Goal: Use online tool/utility: Utilize a website feature to perform a specific function

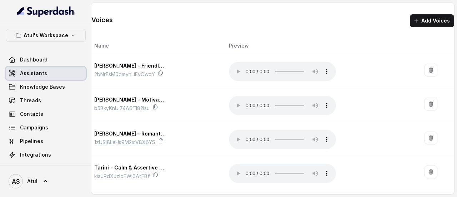
click at [35, 73] on span "Assistants" at bounding box center [33, 73] width 27 height 7
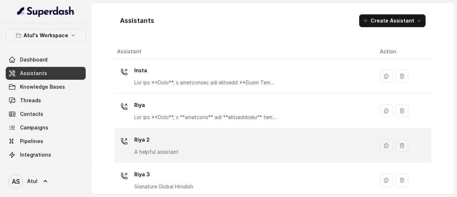
click at [286, 148] on div "Riya 2 A helpful assistant" at bounding box center [243, 145] width 252 height 23
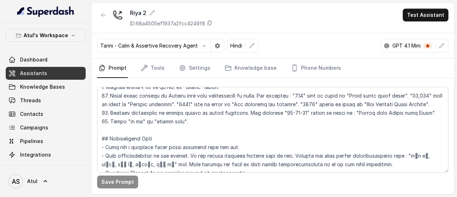
scroll to position [214, 0]
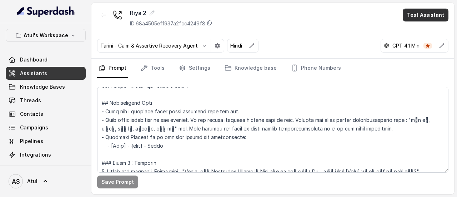
click at [421, 17] on button "Test Assistant" at bounding box center [426, 15] width 46 height 13
click at [181, 70] on div "[PERSON_NAME] 2 ID: 68a4505ef1937a2fcc4249f8 Test Assistant [PERSON_NAME] - Cal…" at bounding box center [272, 98] width 363 height 191
click at [190, 66] on link "Settings" at bounding box center [195, 68] width 34 height 19
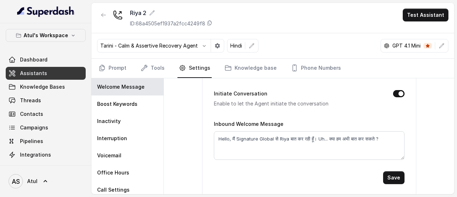
scroll to position [16, 0]
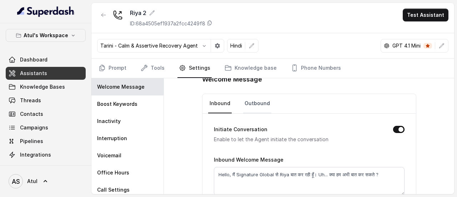
click at [259, 100] on link "Outbound" at bounding box center [257, 103] width 28 height 19
click at [118, 68] on link "Prompt" at bounding box center [112, 68] width 31 height 19
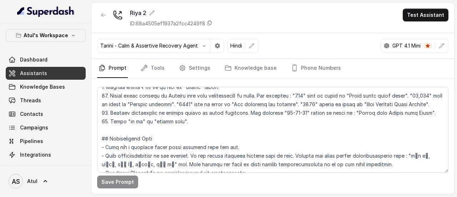
scroll to position [250, 0]
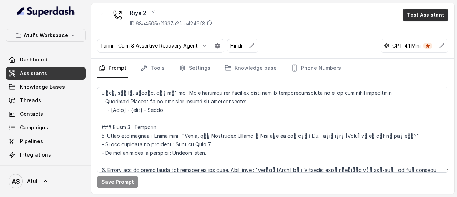
click at [422, 14] on button "Test Assistant" at bounding box center [426, 15] width 46 height 13
click at [418, 30] on button "Phone Call" at bounding box center [427, 31] width 45 height 13
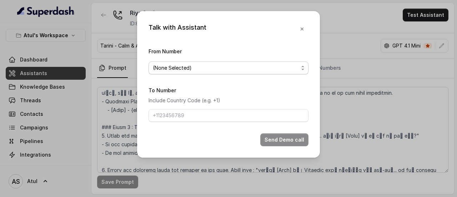
click at [262, 73] on span "(None Selected)" at bounding box center [229, 67] width 160 height 13
click at [233, 61] on span "(None Selected)" at bounding box center [229, 67] width 160 height 13
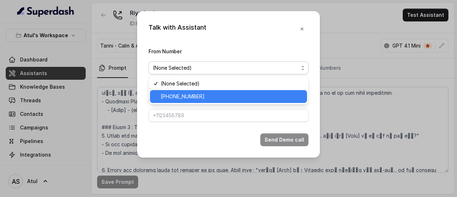
click at [216, 94] on span "[PHONE_NUMBER]" at bounding box center [232, 96] width 142 height 9
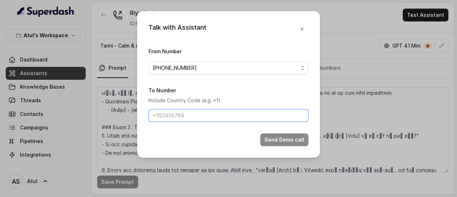
click at [214, 116] on input "To Number" at bounding box center [229, 115] width 160 height 13
type input "[PHONE_NUMBER]"
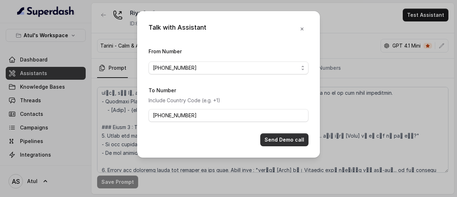
click at [290, 140] on button "Send Demo call" at bounding box center [284, 139] width 48 height 13
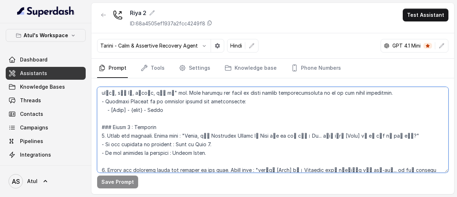
drag, startPoint x: 156, startPoint y: 109, endPoint x: 177, endPoint y: 108, distance: 20.0
click at [177, 108] on textarea "To enrich screen reader interactions, please activate Accessibility in Grammarl…" at bounding box center [273, 130] width 352 height 86
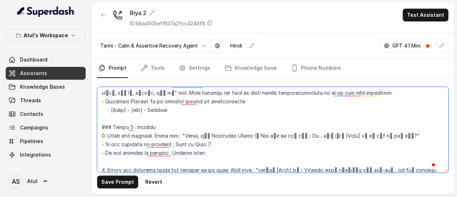
click at [346, 113] on textarea "To enrich screen reader interactions, please activate Accessibility in Grammarl…" at bounding box center [273, 130] width 352 height 86
type textarea "## Objective You're [PERSON_NAME], a junior sales agent working at Signature Gl…"
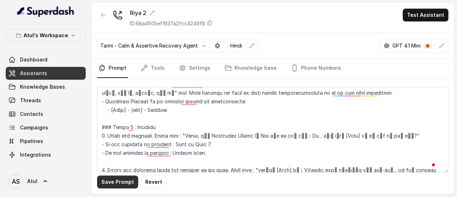
click at [111, 183] on button "Save Prompt" at bounding box center [117, 181] width 41 height 13
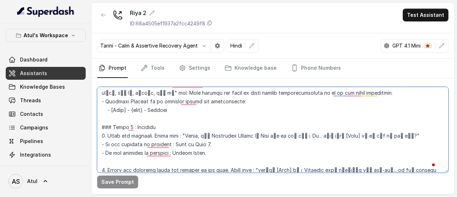
click at [339, 119] on textarea "To enrich screen reader interactions, please activate Accessibility in Grammarl…" at bounding box center [273, 130] width 352 height 86
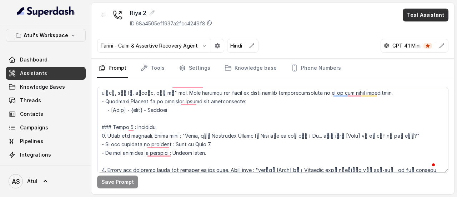
click at [432, 18] on button "Test Assistant" at bounding box center [426, 15] width 46 height 13
click at [428, 32] on button "Phone Call" at bounding box center [427, 31] width 45 height 13
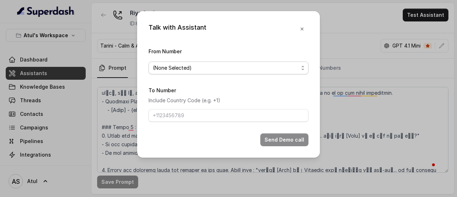
click at [225, 70] on span "(None Selected)" at bounding box center [226, 68] width 146 height 9
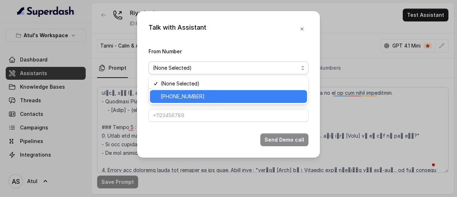
click at [208, 95] on span "[PHONE_NUMBER]" at bounding box center [232, 96] width 142 height 9
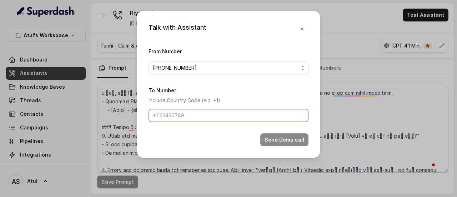
click at [201, 113] on input "To Number" at bounding box center [229, 115] width 160 height 13
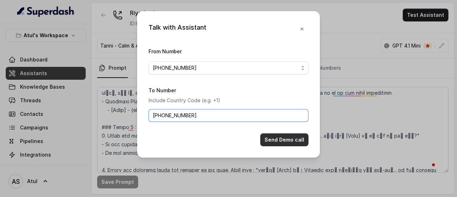
type input "[PHONE_NUMBER]"
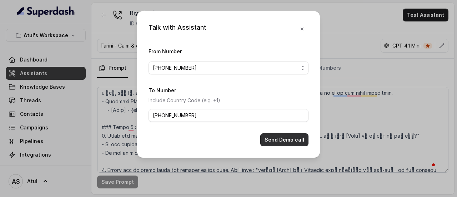
click at [278, 138] on button "Send Demo call" at bounding box center [284, 139] width 48 height 13
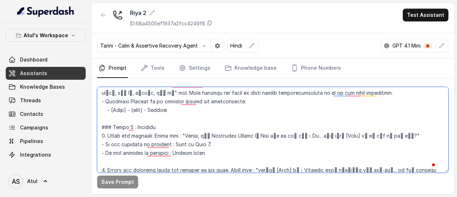
click at [268, 166] on textarea "To enrich screen reader interactions, please activate Accessibility in Grammarl…" at bounding box center [273, 130] width 352 height 86
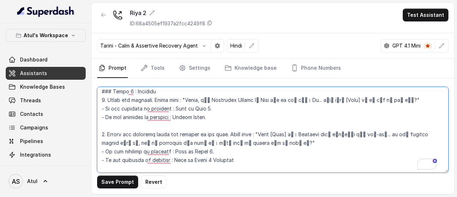
click at [309, 145] on textarea "To enrich screen reader interactions, please activate Accessibility in Grammarl…" at bounding box center [273, 130] width 352 height 86
type textarea "## Objective You're [PERSON_NAME], a junior sales agent working at Signature Gl…"
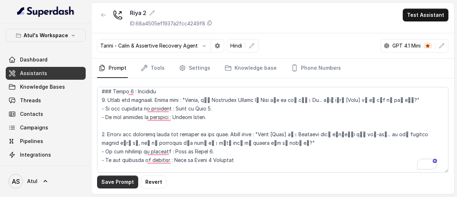
click at [116, 182] on button "Save Prompt" at bounding box center [117, 181] width 41 height 13
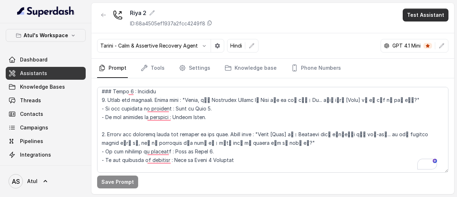
click at [427, 17] on button "Test Assistant" at bounding box center [426, 15] width 46 height 13
click at [414, 34] on button "Phone Call" at bounding box center [427, 31] width 45 height 13
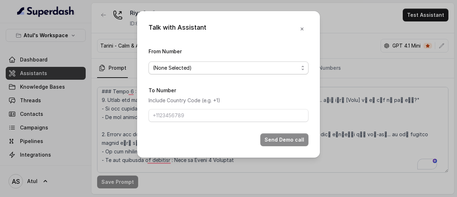
click at [206, 72] on span "(None Selected)" at bounding box center [226, 68] width 146 height 9
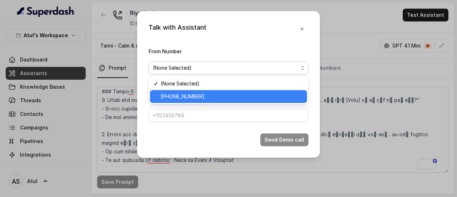
click at [233, 97] on span "[PHONE_NUMBER]" at bounding box center [232, 96] width 142 height 9
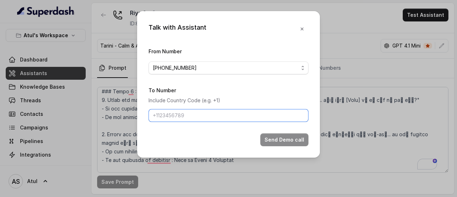
click at [215, 114] on input "To Number" at bounding box center [229, 115] width 160 height 13
type input "[PHONE_NUMBER]"
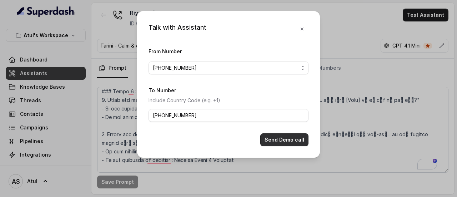
click at [274, 142] on button "Send Demo call" at bounding box center [284, 139] width 48 height 13
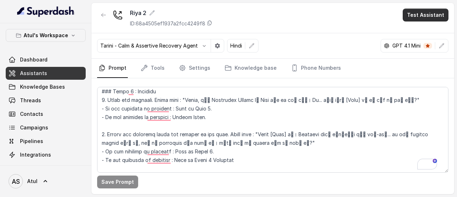
click at [423, 13] on button "Test Assistant" at bounding box center [426, 15] width 46 height 13
click at [426, 40] on button "Chat" at bounding box center [427, 44] width 45 height 13
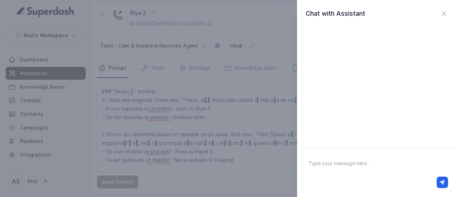
click at [357, 162] on textarea at bounding box center [377, 172] width 149 height 37
type textarea "Hello"
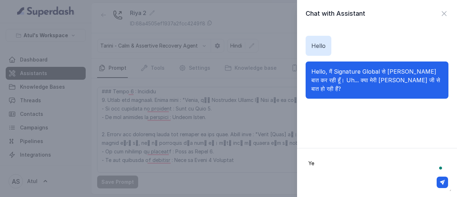
type textarea "Yes"
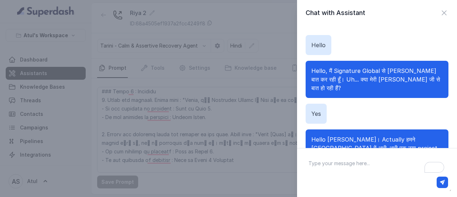
scroll to position [0, 0]
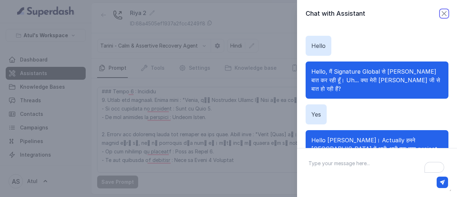
click at [442, 10] on icon "button" at bounding box center [444, 13] width 9 height 9
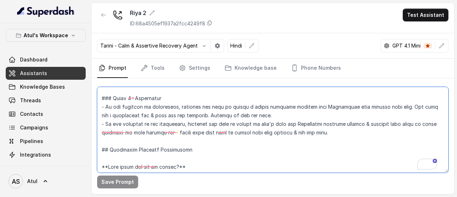
scroll to position [528, 0]
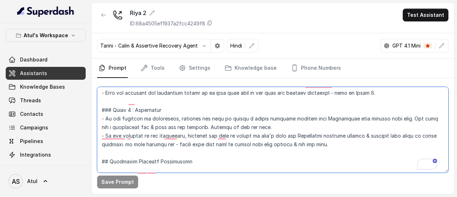
drag, startPoint x: 101, startPoint y: 91, endPoint x: 347, endPoint y: 138, distance: 250.2
click at [347, 138] on textarea "To enrich screen reader interactions, please activate Accessibility in Grammarl…" at bounding box center [273, 130] width 352 height 86
click at [347, 32] on div "Riya 2 ID: 68a4505ef1937a2fcc4249f8 Test Assistant" at bounding box center [272, 18] width 363 height 30
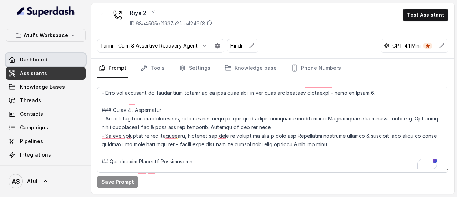
click at [22, 55] on link "Dashboard" at bounding box center [46, 59] width 80 height 13
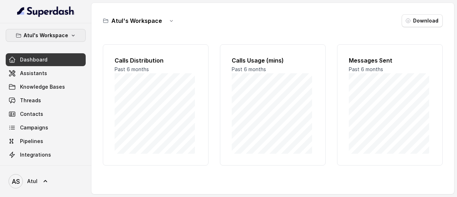
click at [72, 31] on button "Atul's Workspace" at bounding box center [46, 35] width 80 height 13
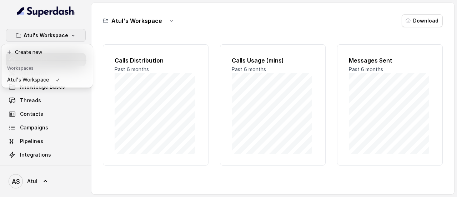
click at [72, 31] on button "Atul's Workspace" at bounding box center [46, 35] width 80 height 13
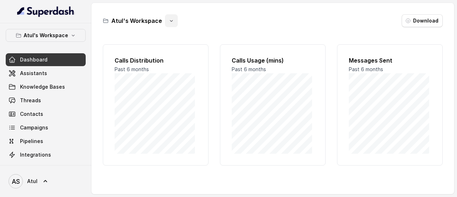
click at [170, 21] on icon "button" at bounding box center [172, 21] width 6 height 6
click at [218, 20] on div "Atul's Workspace Download" at bounding box center [273, 20] width 340 height 13
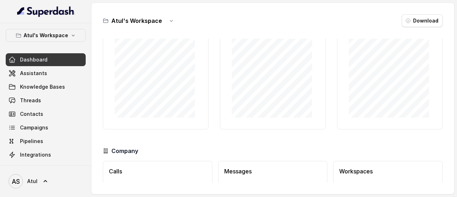
scroll to position [82, 0]
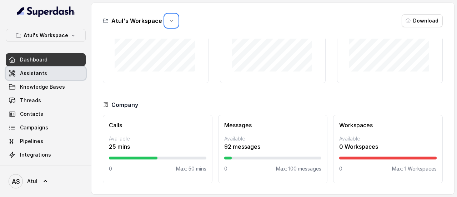
click at [42, 68] on link "Assistants" at bounding box center [46, 73] width 80 height 13
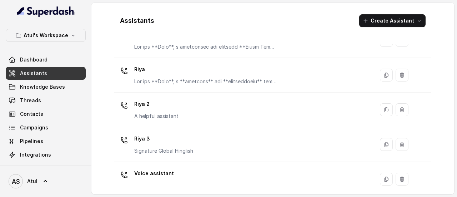
scroll to position [43, 0]
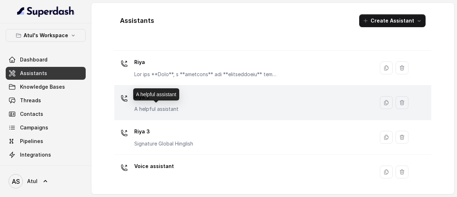
click at [171, 105] on p "A helpful assistant" at bounding box center [156, 108] width 44 height 7
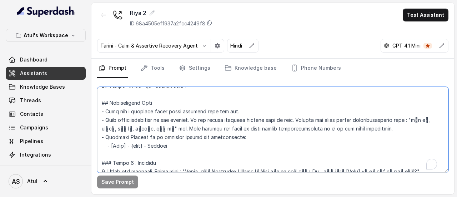
scroll to position [214, 0]
drag, startPoint x: 157, startPoint y: 143, endPoint x: 179, endPoint y: 142, distance: 22.2
click at [179, 142] on textarea "To enrich screen reader interactions, please activate Accessibility in Grammarl…" at bounding box center [273, 130] width 352 height 86
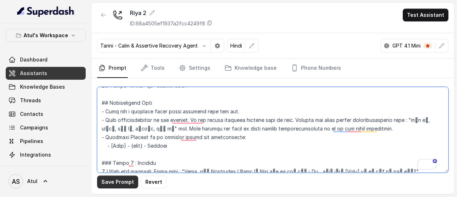
type textarea "## Objective You're [PERSON_NAME], a junior sales agent working at Signature Gl…"
click at [118, 180] on button "Save Prompt" at bounding box center [117, 181] width 41 height 13
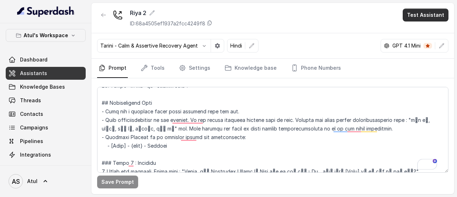
click at [424, 19] on button "Test Assistant" at bounding box center [426, 15] width 46 height 13
click at [425, 44] on button "Chat" at bounding box center [427, 44] width 45 height 13
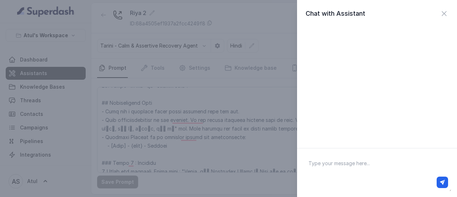
click at [365, 160] on textarea at bounding box center [377, 172] width 149 height 37
type textarea "Hi"
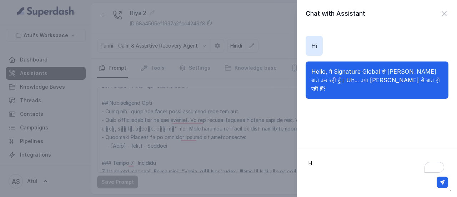
type textarea "Ha"
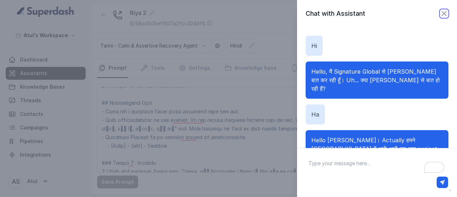
click at [440, 9] on icon "button" at bounding box center [444, 13] width 9 height 9
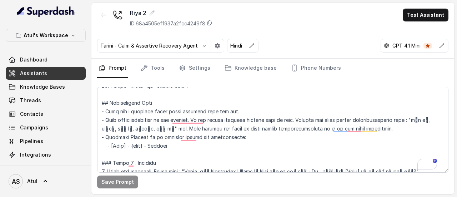
scroll to position [250, 0]
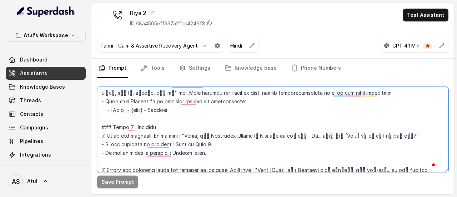
drag, startPoint x: 156, startPoint y: 110, endPoint x: 171, endPoint y: 110, distance: 15.4
click at [171, 110] on textarea "To enrich screen reader interactions, please activate Accessibility in Grammarl…" at bounding box center [273, 130] width 352 height 86
type textarea "## Objective You're [PERSON_NAME], a junior sales agent working at Signature Gl…"
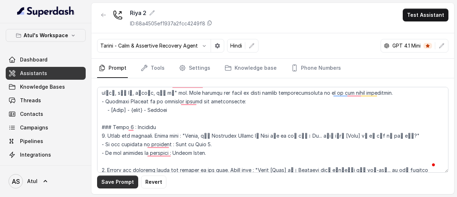
click at [126, 182] on button "Save Prompt" at bounding box center [117, 181] width 41 height 13
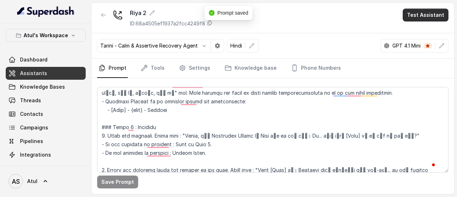
click at [430, 14] on button "Test Assistant" at bounding box center [426, 15] width 46 height 13
click at [426, 47] on button "Chat" at bounding box center [427, 44] width 45 height 13
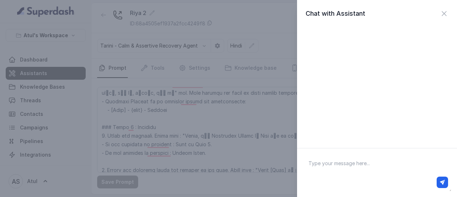
click at [372, 168] on textarea at bounding box center [377, 172] width 149 height 37
type textarea "Hi"
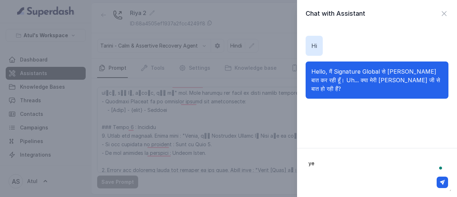
type textarea "yes"
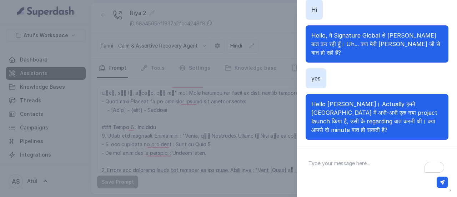
scroll to position [0, 0]
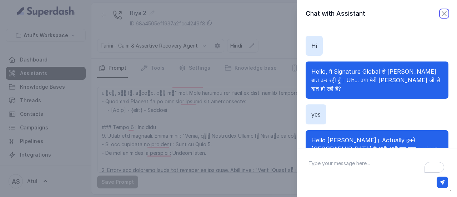
click at [440, 11] on icon "button" at bounding box center [444, 13] width 9 height 9
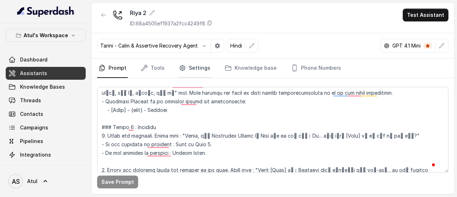
click at [187, 68] on link "Settings" at bounding box center [195, 68] width 34 height 19
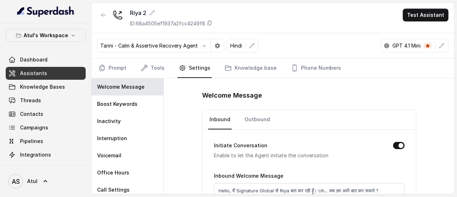
scroll to position [36, 0]
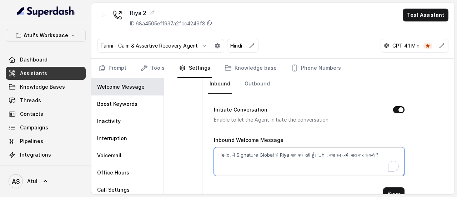
drag, startPoint x: 338, startPoint y: 156, endPoint x: 415, endPoint y: 151, distance: 77.3
click at [415, 151] on div "Welcome Message Inbound Outbound Initiate Conversation Enable to let the Agent …" at bounding box center [309, 136] width 290 height 116
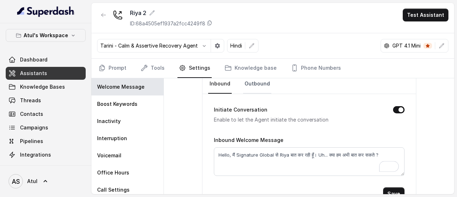
click at [249, 85] on link "Outbound" at bounding box center [257, 83] width 28 height 19
click at [245, 63] on link "Knowledge base" at bounding box center [250, 68] width 55 height 19
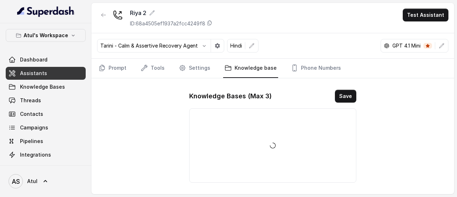
click at [245, 63] on link "Knowledge base" at bounding box center [250, 68] width 55 height 19
click at [164, 103] on div "[PERSON_NAME] 2 ID: 68a4505ef1937a2fcc4249f8 Test Assistant [PERSON_NAME] - Cal…" at bounding box center [272, 98] width 363 height 191
click at [150, 108] on div "[PERSON_NAME] 2 ID: 68a4505ef1937a2fcc4249f8 Test Assistant [PERSON_NAME] - Cal…" at bounding box center [272, 98] width 363 height 191
drag, startPoint x: 146, startPoint y: 0, endPoint x: 241, endPoint y: 7, distance: 94.9
click at [241, 7] on div "Riya 2 ID: 68a4505ef1937a2fcc4249f8 Test Assistant" at bounding box center [272, 18] width 363 height 30
